Goal: Book appointment/travel/reservation

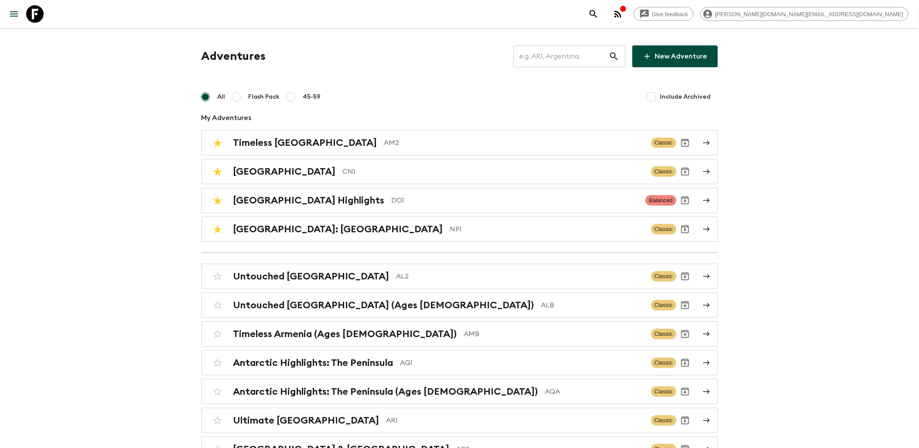
click at [590, 64] on input "text" at bounding box center [561, 56] width 96 height 24
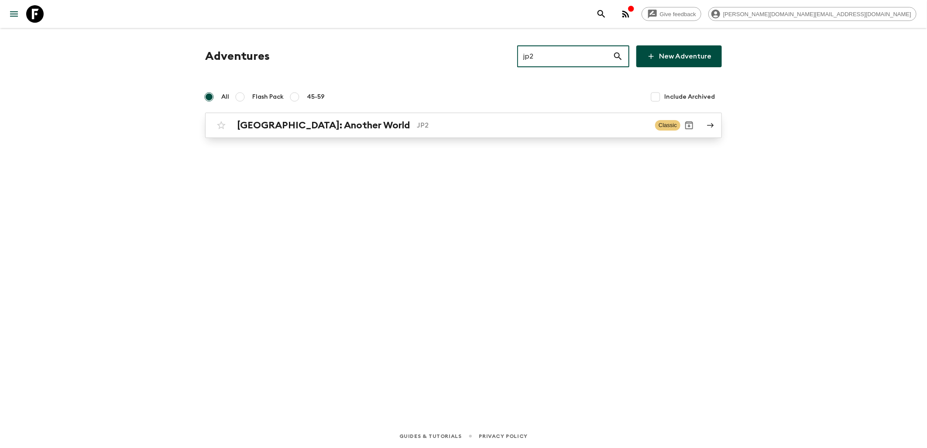
type input "jp2"
click at [417, 129] on p "JP2" at bounding box center [532, 125] width 231 height 10
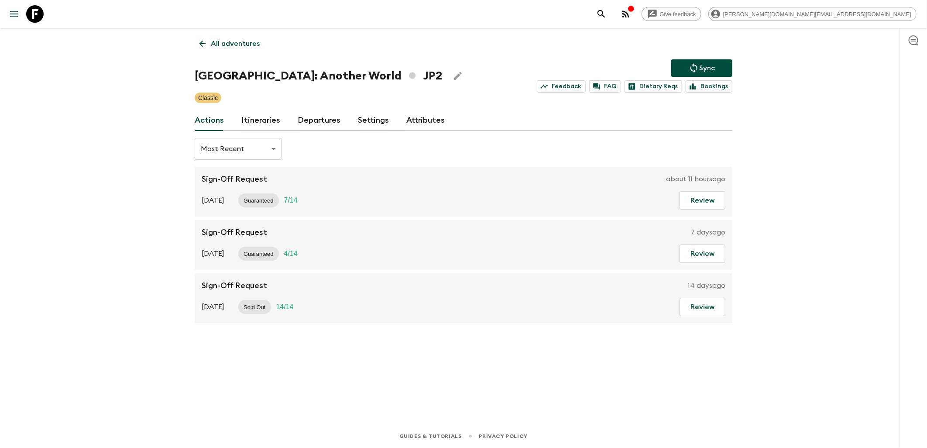
click at [270, 120] on link "Itineraries" at bounding box center [260, 120] width 39 height 21
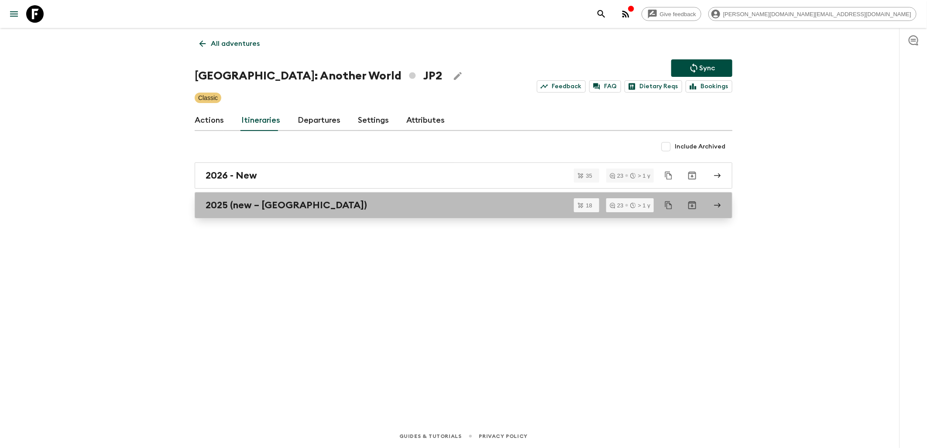
click at [319, 204] on div "2025 (new – [GEOGRAPHIC_DATA])" at bounding box center [454, 204] width 499 height 11
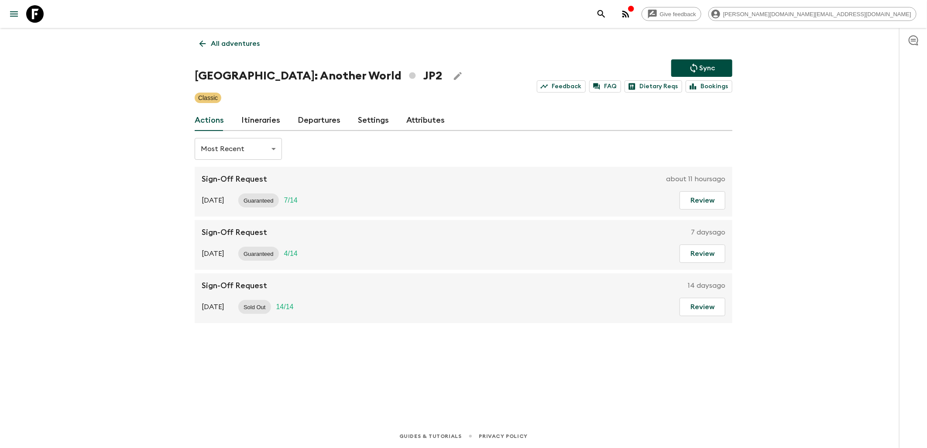
click at [19, 13] on icon "menu" at bounding box center [14, 14] width 10 height 10
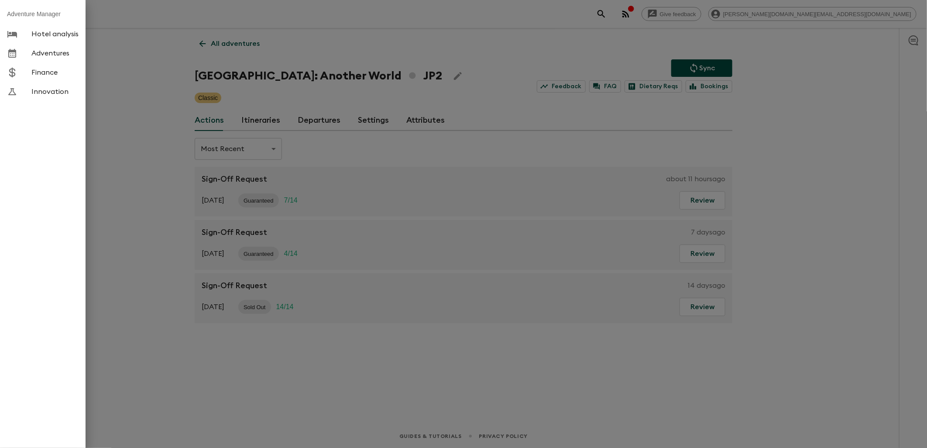
click at [128, 23] on div at bounding box center [463, 224] width 927 height 448
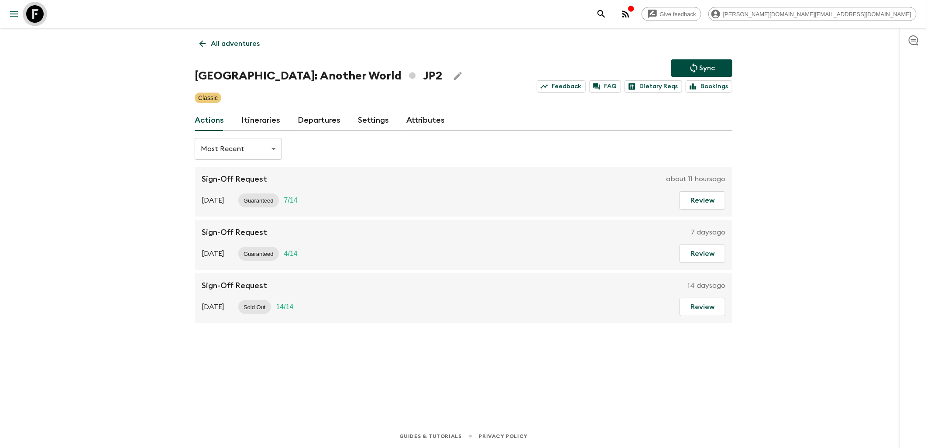
click at [40, 18] on icon at bounding box center [34, 13] width 17 height 17
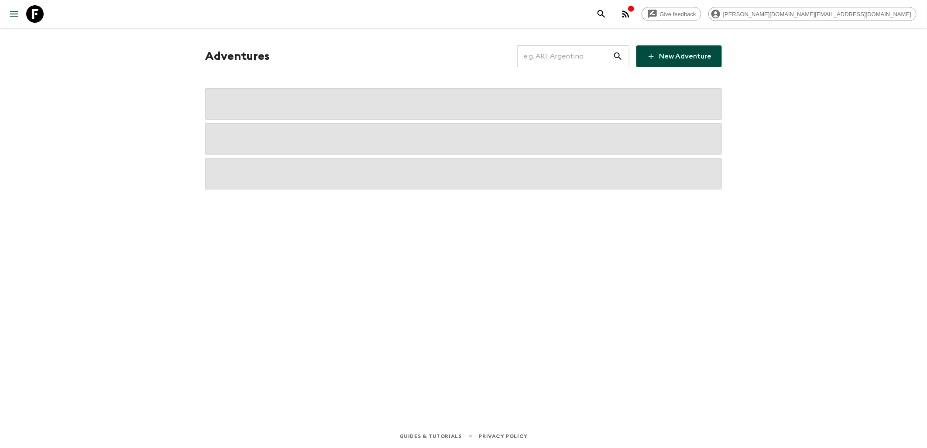
click at [537, 60] on input "text" at bounding box center [565, 56] width 96 height 24
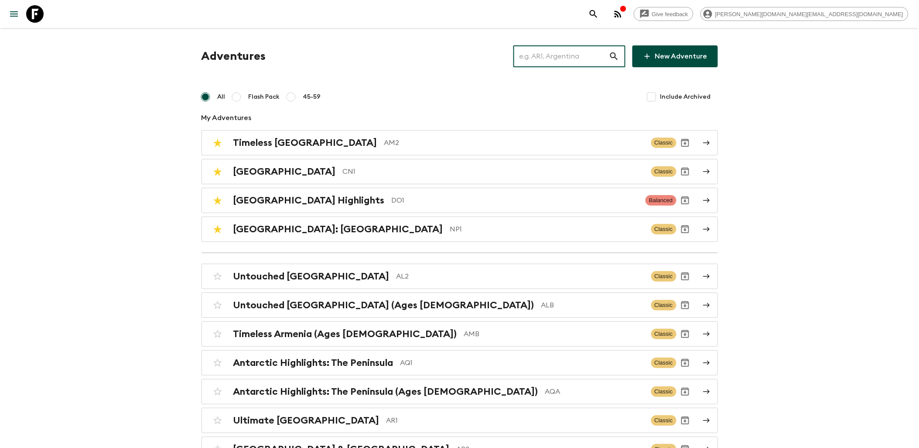
click at [538, 59] on input "text" at bounding box center [561, 56] width 96 height 24
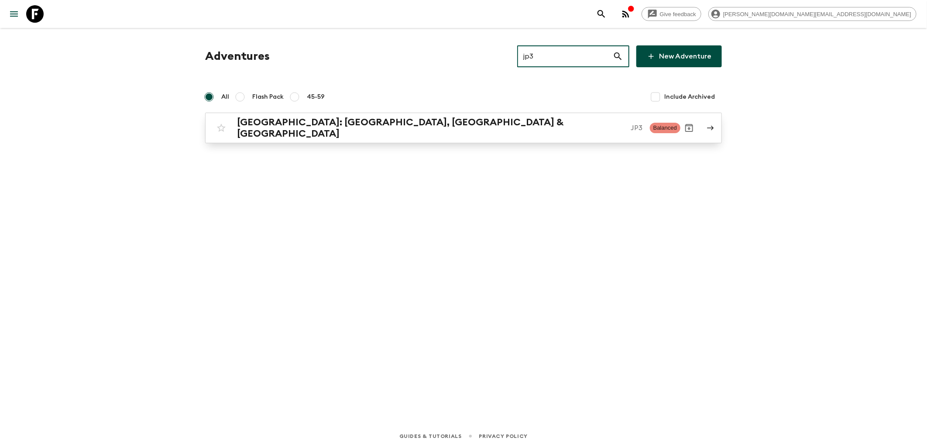
type input "jp3"
click at [413, 117] on div "[GEOGRAPHIC_DATA]: [GEOGRAPHIC_DATA], Kanazawa & [GEOGRAPHIC_DATA] JP3 Balanced" at bounding box center [446, 127] width 468 height 23
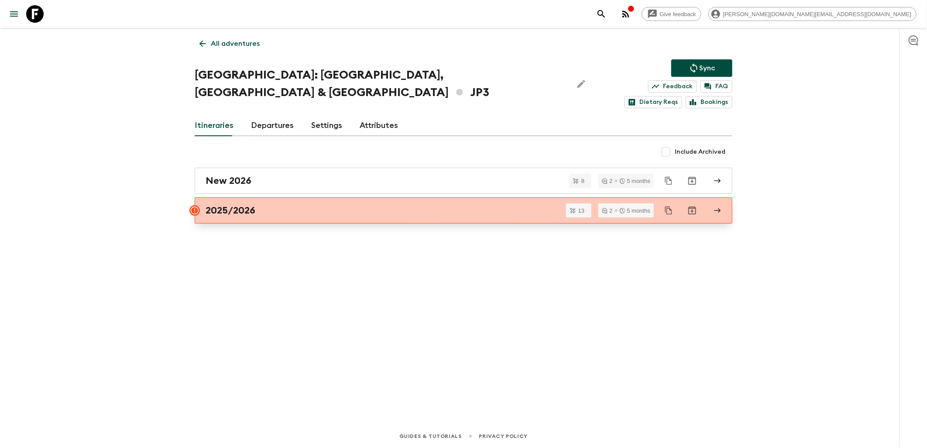
click at [248, 205] on h2 "2025/2026" at bounding box center [230, 210] width 50 height 11
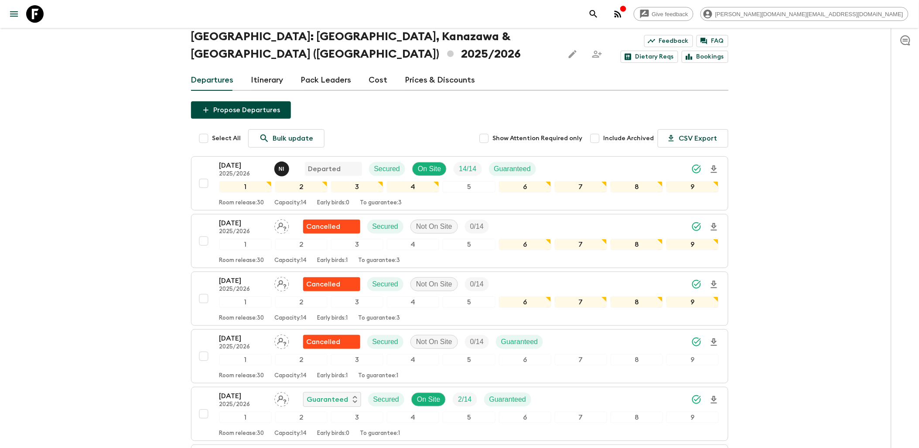
scroll to position [48, 0]
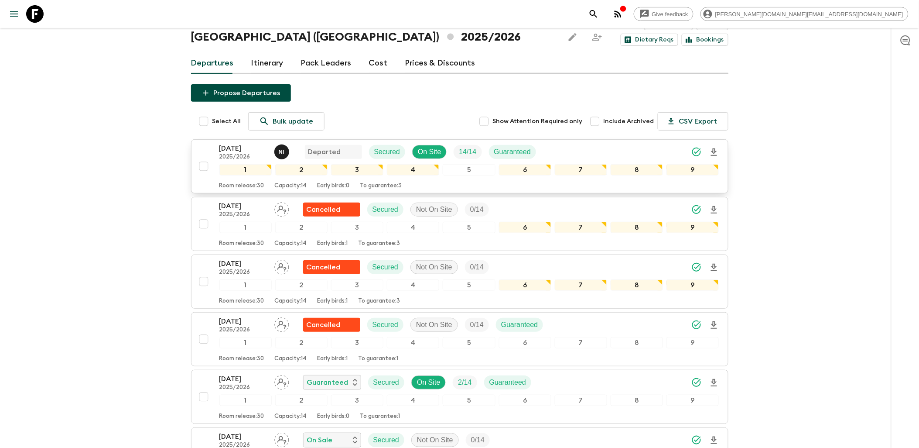
click at [243, 143] on p "[DATE]" at bounding box center [243, 148] width 48 height 10
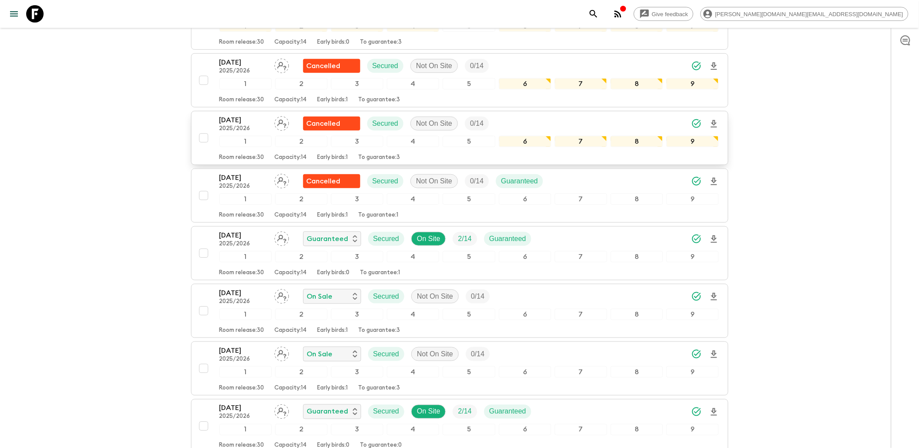
scroll to position [194, 0]
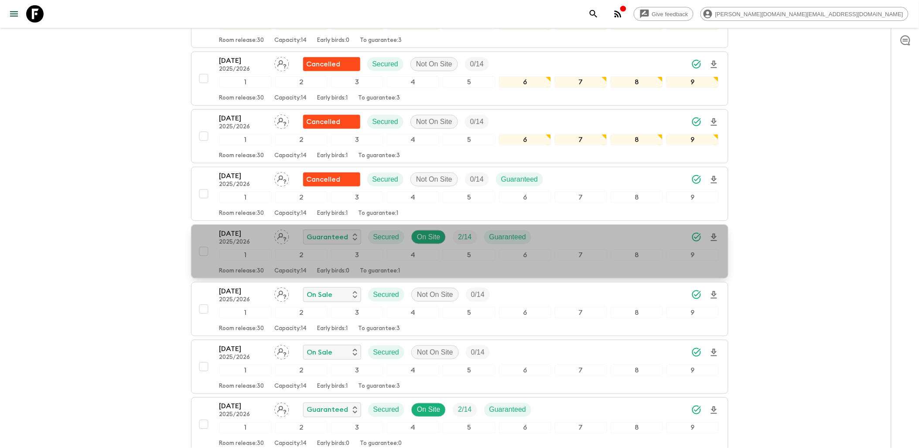
click at [568, 228] on div "[DATE] 2025/2026 Guaranteed Secured On Site 2 / 14 Guaranteed" at bounding box center [469, 236] width 500 height 17
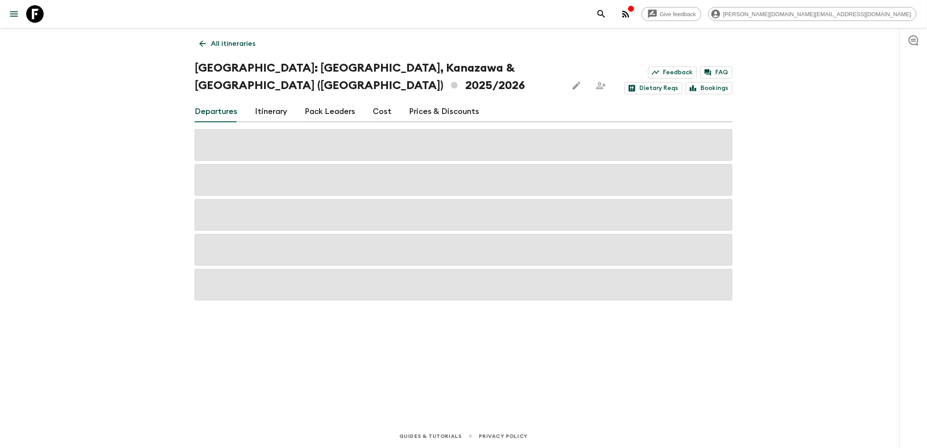
click at [38, 9] on icon at bounding box center [34, 13] width 17 height 17
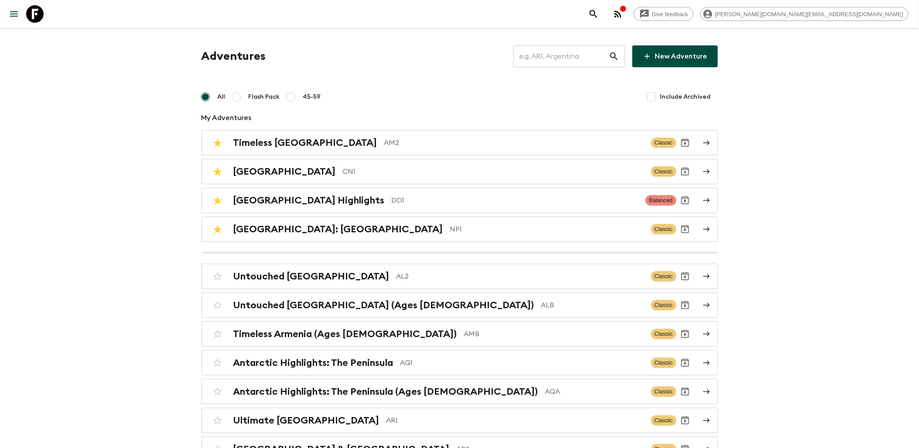
click at [34, 19] on icon at bounding box center [34, 13] width 17 height 17
